Goal: Information Seeking & Learning: Learn about a topic

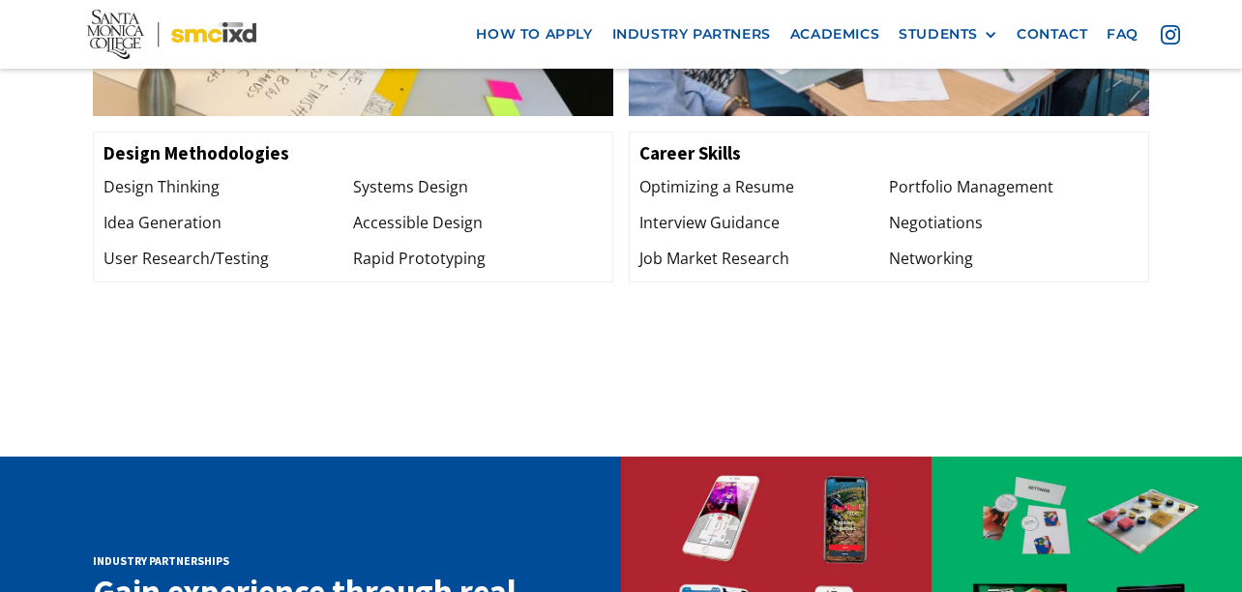
scroll to position [2710, 0]
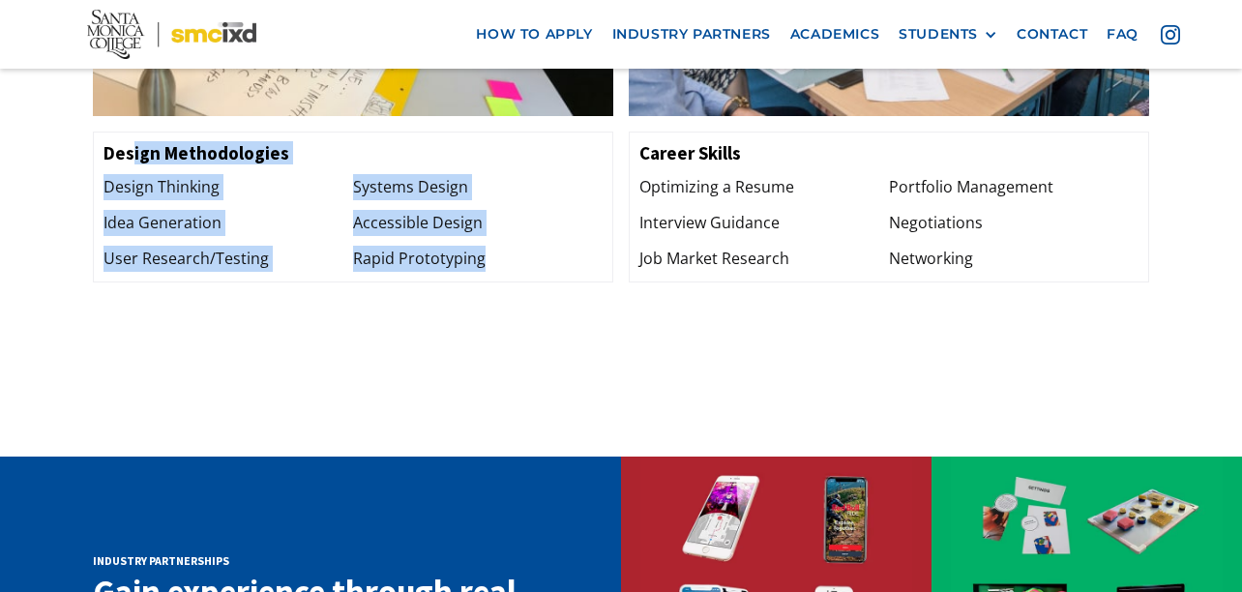
drag, startPoint x: 528, startPoint y: 227, endPoint x: 132, endPoint y: 101, distance: 416.4
click at [132, 132] on div "Design Methodologies Design Thinking Idea Generation User Research/Testing Syst…" at bounding box center [353, 207] width 520 height 151
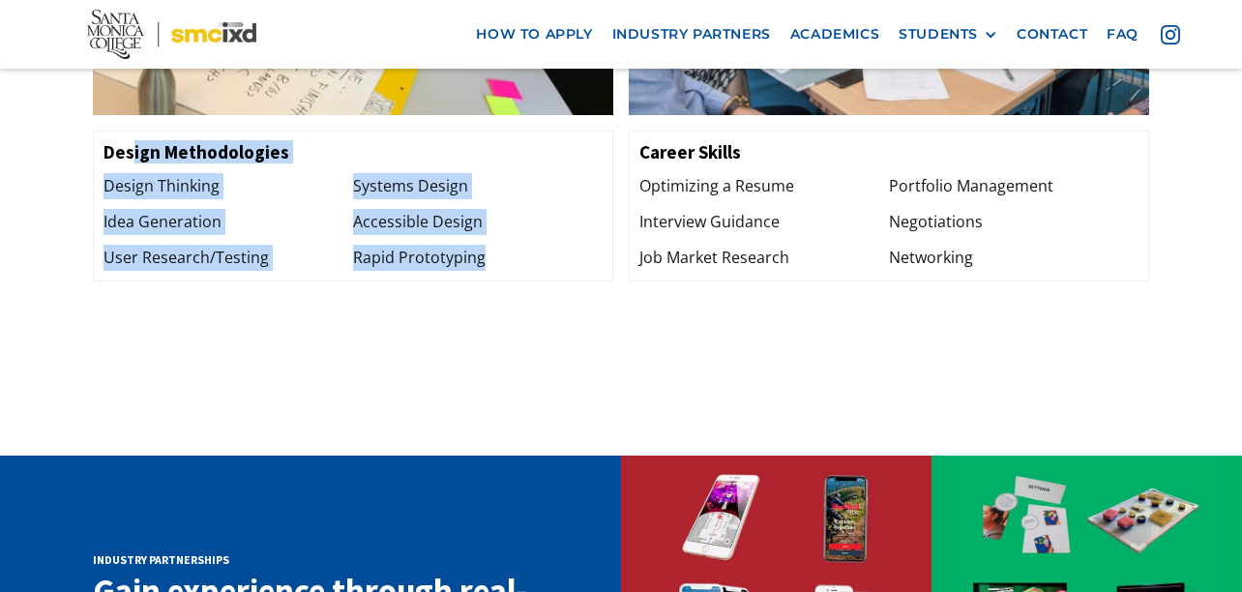
click at [132, 141] on h3 "Design Methodologies" at bounding box center [353, 152] width 499 height 22
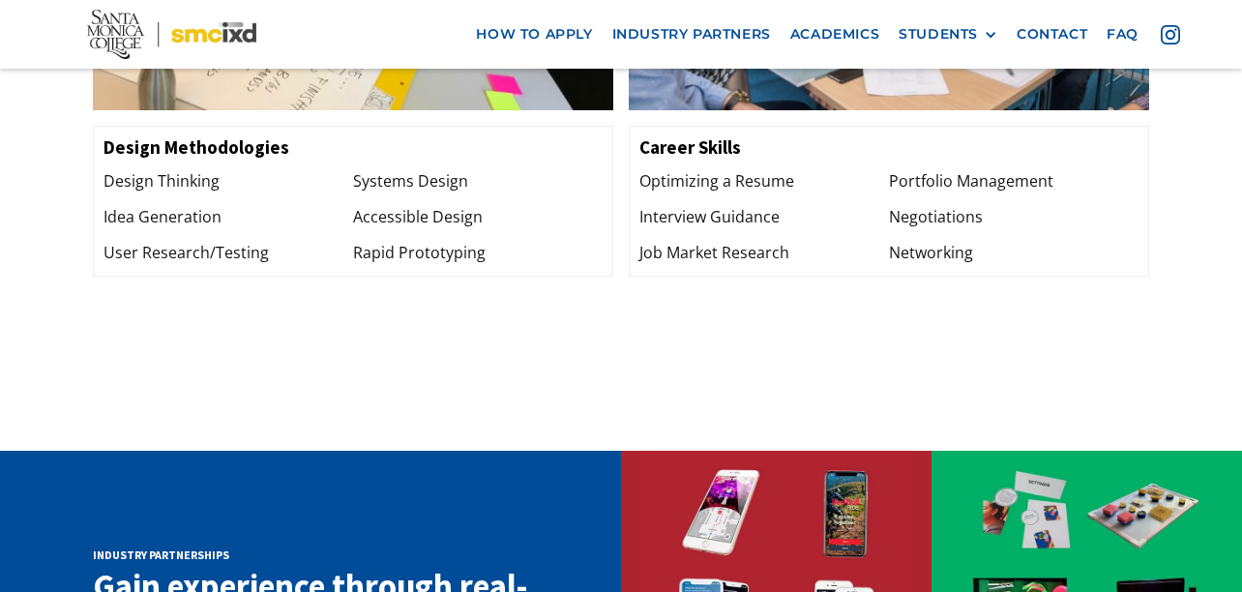
scroll to position [2709, 0]
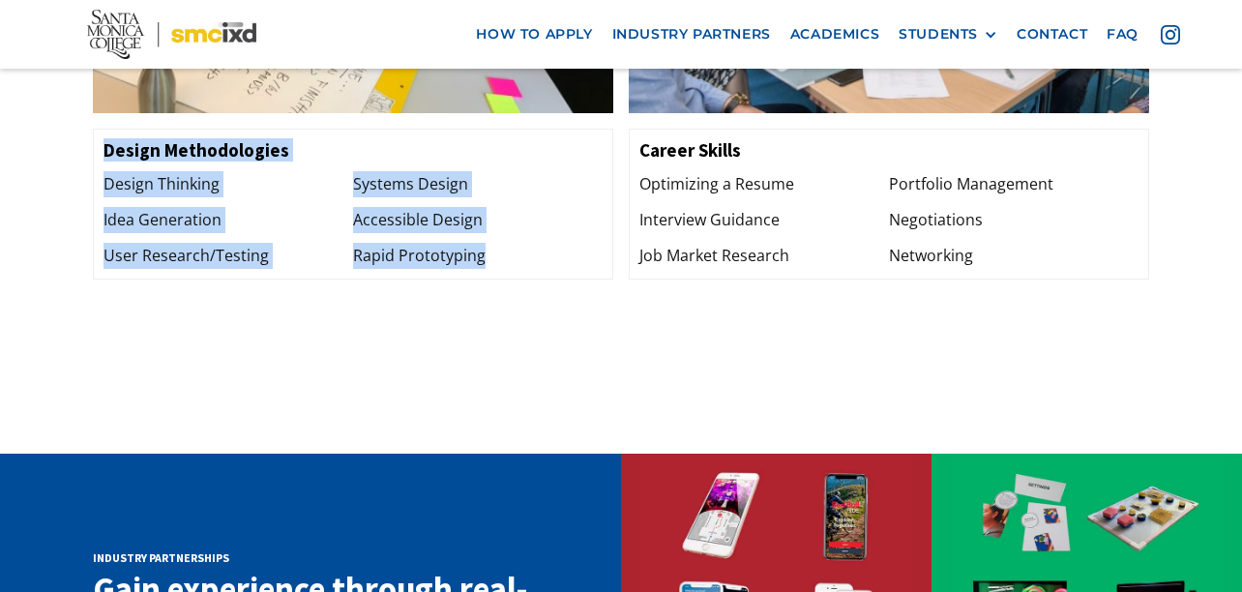
drag, startPoint x: 108, startPoint y: 103, endPoint x: 505, endPoint y: 221, distance: 413.8
click at [502, 223] on div "Design Methodologies Design Thinking Idea Generation User Research/Testing Syst…" at bounding box center [353, 204] width 520 height 151
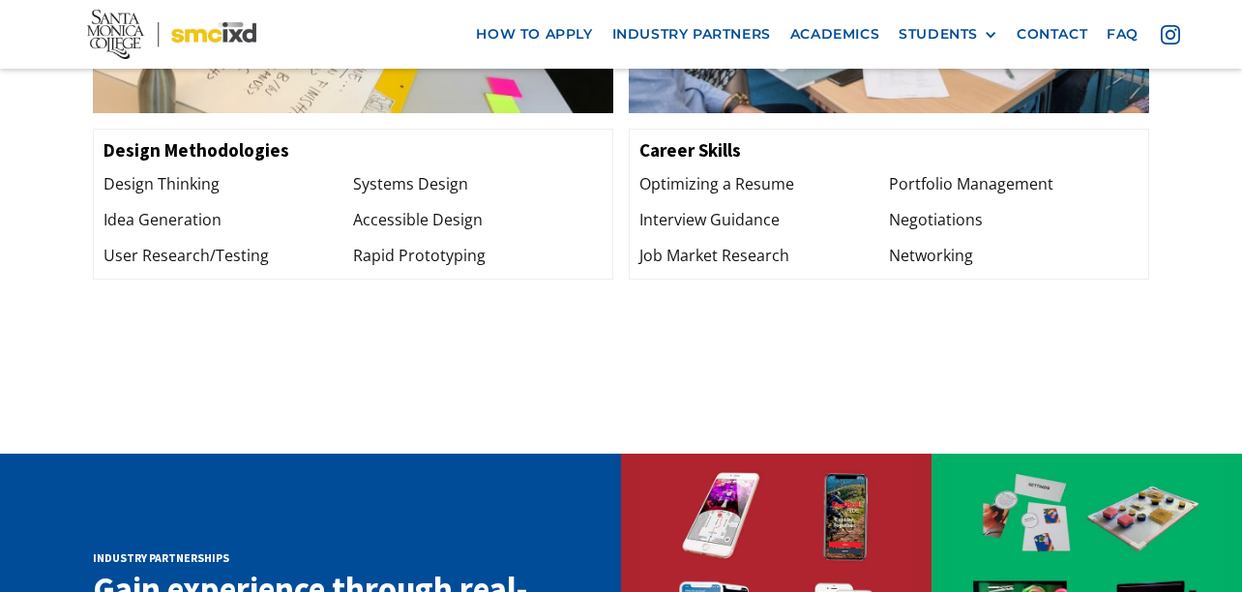
drag, startPoint x: 647, startPoint y: 129, endPoint x: 666, endPoint y: 97, distance: 36.8
click at [654, 129] on div "Career Skills Optimizing a Resume Interview Guidance Job Market Research Portfo…" at bounding box center [889, 204] width 520 height 151
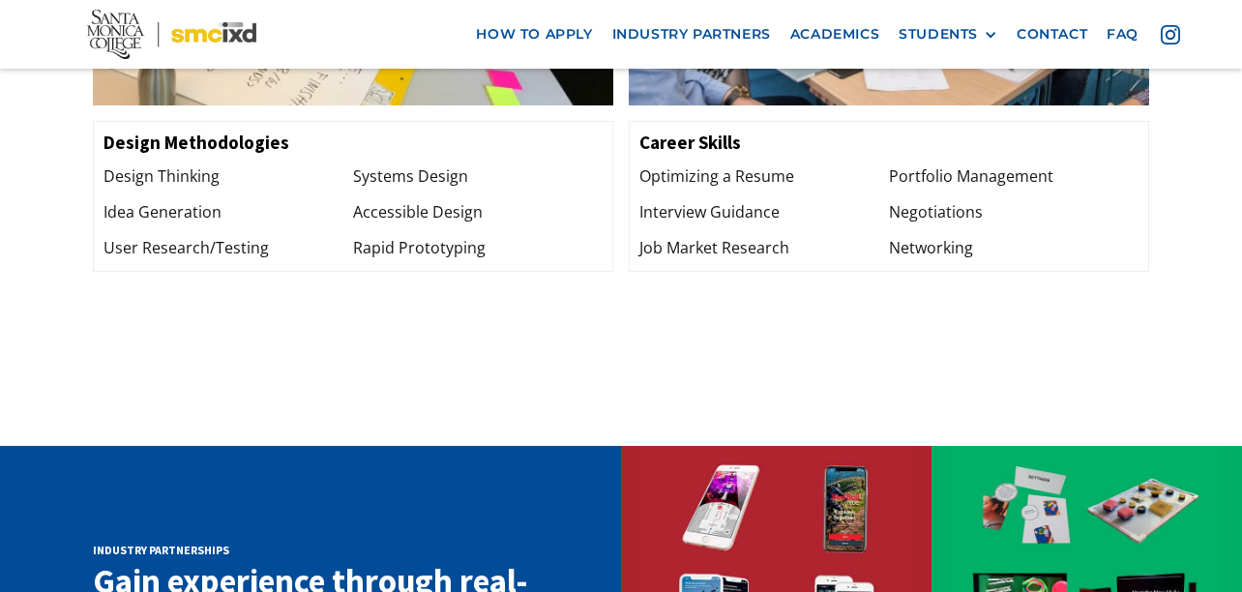
scroll to position [2713, 0]
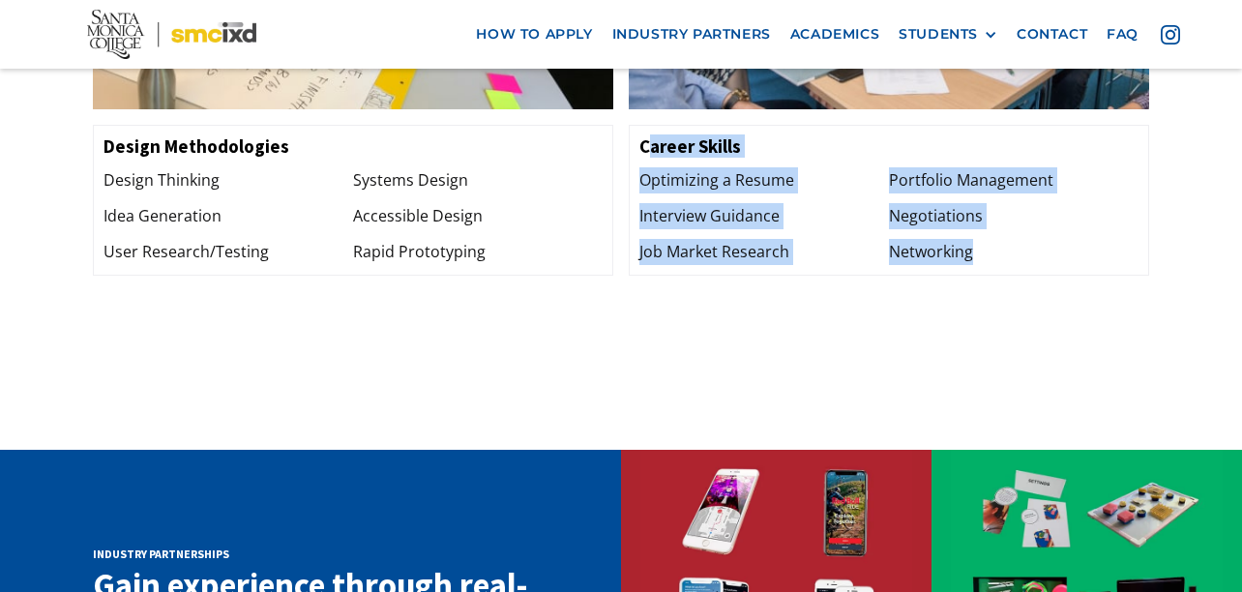
drag, startPoint x: 647, startPoint y: 100, endPoint x: 981, endPoint y: 214, distance: 352.7
click at [1014, 203] on div "Career Skills Optimizing a Resume Interview Guidance Job Market Research Portfo…" at bounding box center [889, 200] width 520 height 151
click at [974, 239] on div "Networking" at bounding box center [1014, 252] width 250 height 26
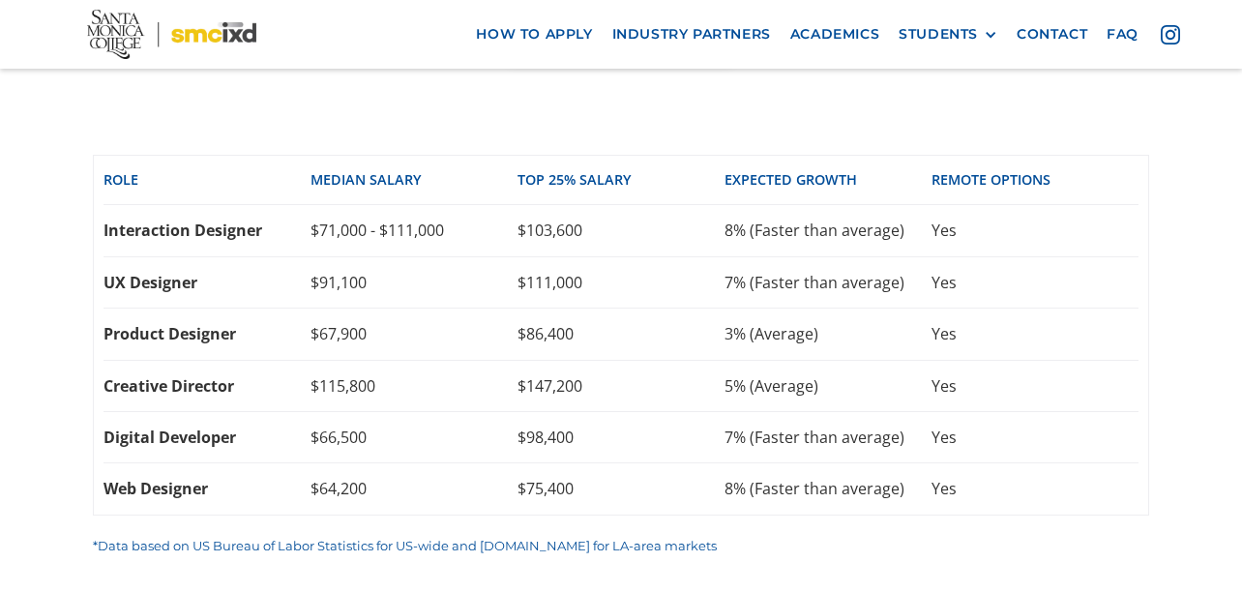
scroll to position [4261, 0]
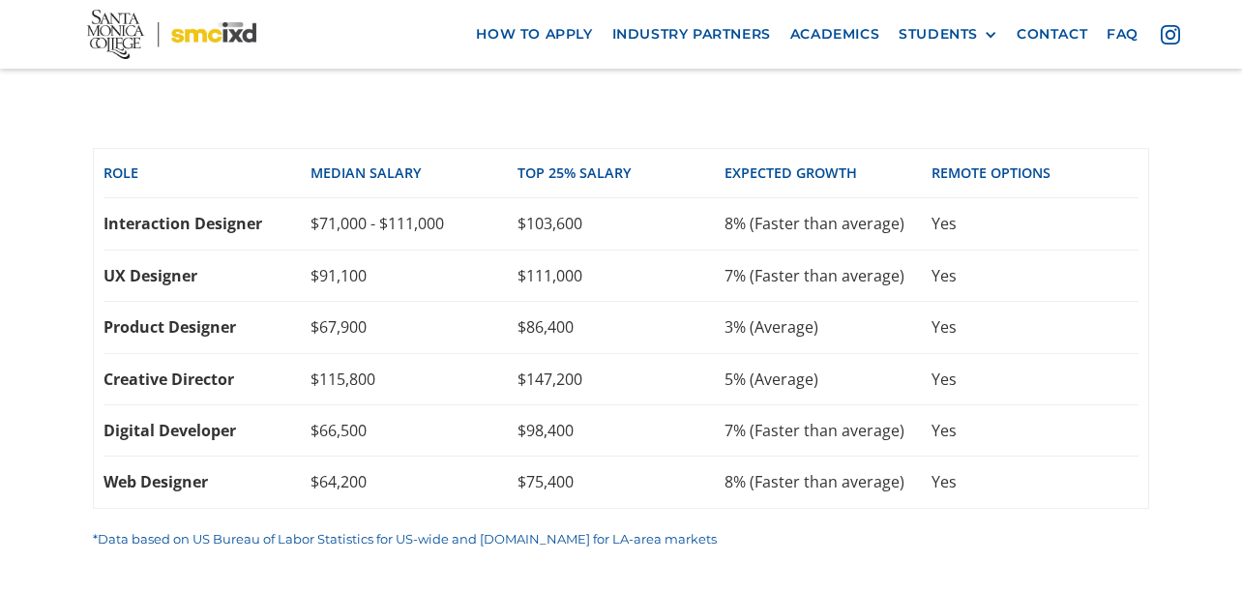
click at [536, 265] on div "$111,000" at bounding box center [621, 275] width 207 height 21
click at [548, 369] on div "$147,200" at bounding box center [621, 379] width 207 height 21
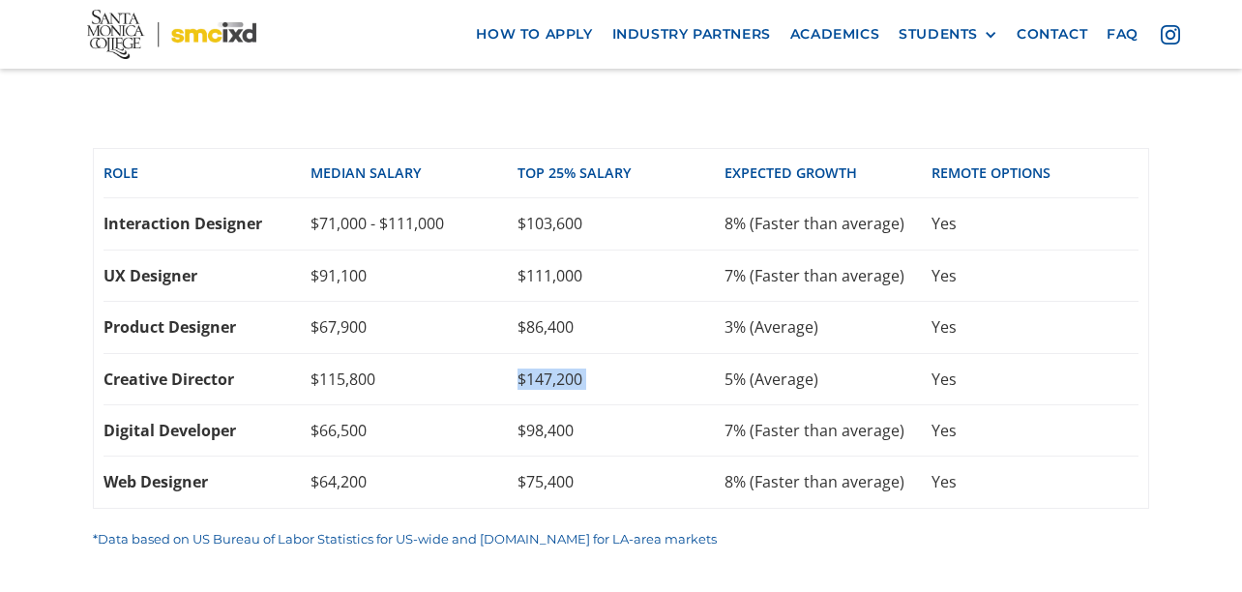
click at [548, 369] on div "$147,200" at bounding box center [621, 379] width 207 height 21
click at [587, 265] on div "$111,000" at bounding box center [621, 275] width 207 height 21
